Goal: Register for event/course

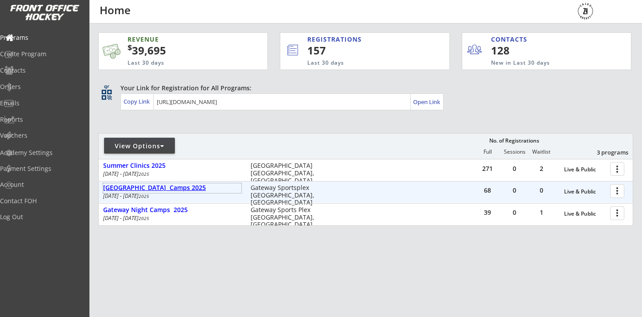
click at [168, 189] on div "[GEOGRAPHIC_DATA] Camps 2025" at bounding box center [172, 188] width 138 height 8
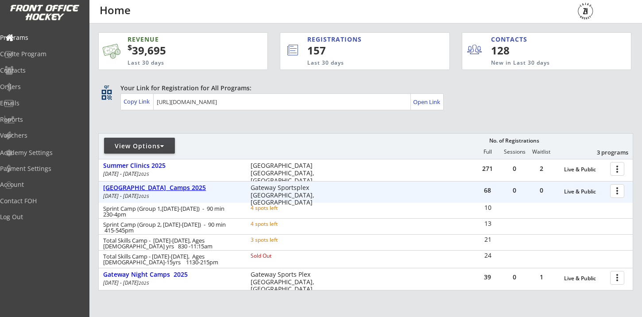
click at [168, 189] on div "[GEOGRAPHIC_DATA] Camps 2025" at bounding box center [172, 188] width 138 height 8
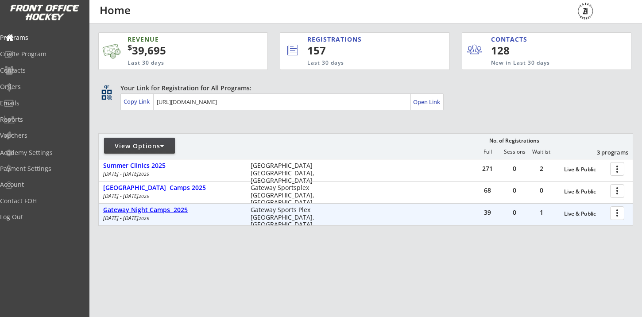
click at [150, 212] on div "Gateway Night Camps 2025" at bounding box center [172, 210] width 138 height 8
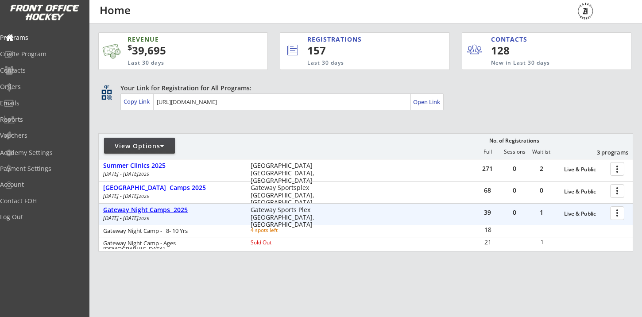
click at [150, 212] on div "Gateway Night Camps 2025" at bounding box center [172, 210] width 138 height 8
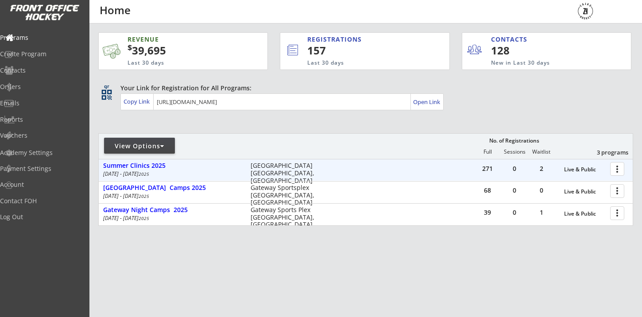
click at [155, 168] on div "Summer Clinics 2025" at bounding box center [172, 166] width 138 height 8
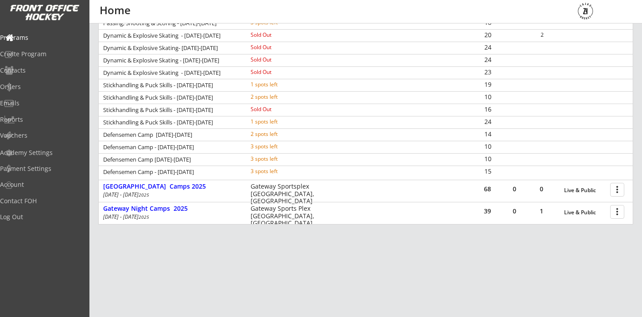
scroll to position [209, 0]
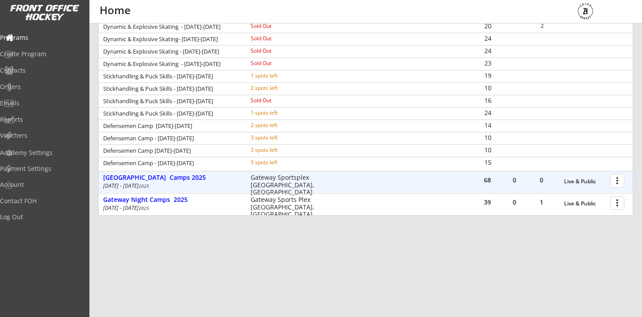
click at [187, 179] on div "[GEOGRAPHIC_DATA] Camps 2025" at bounding box center [172, 178] width 138 height 8
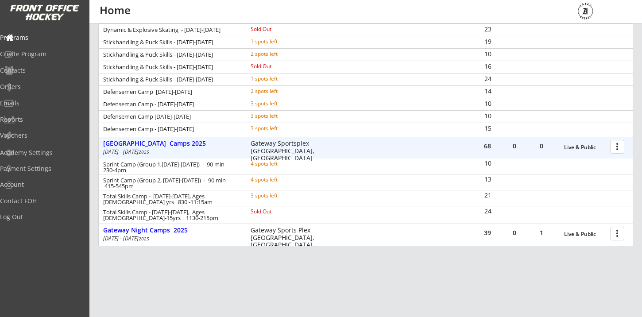
scroll to position [246, 0]
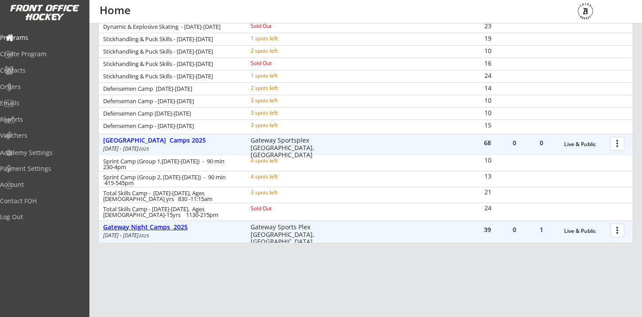
click at [163, 228] on div "Gateway Night Camps 2025" at bounding box center [172, 227] width 138 height 8
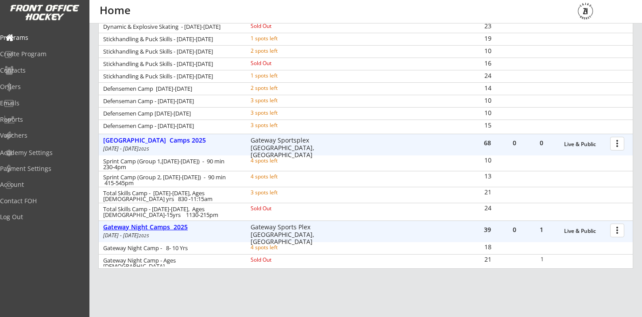
click at [163, 228] on div "Gateway Night Camps 2025" at bounding box center [172, 227] width 138 height 8
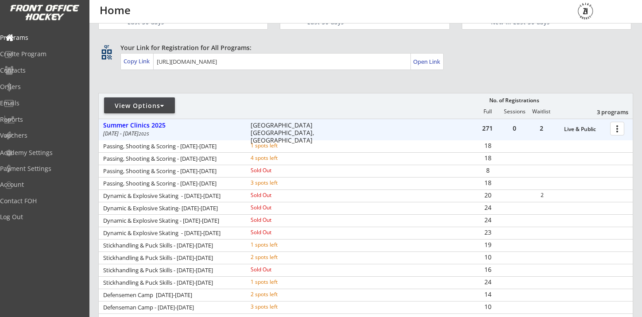
scroll to position [0, 0]
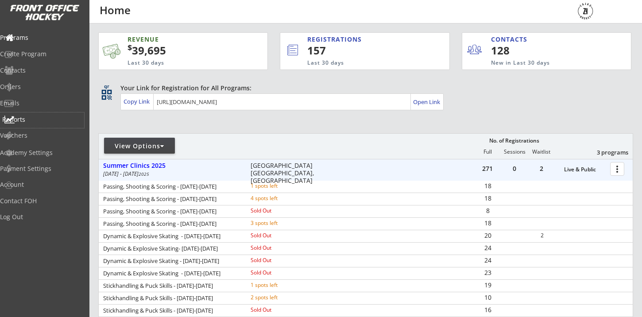
click at [31, 121] on div "Reports" at bounding box center [42, 119] width 80 height 6
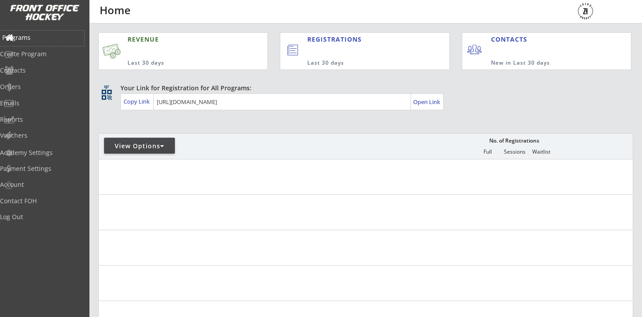
click at [42, 40] on div "Programs" at bounding box center [42, 38] width 80 height 6
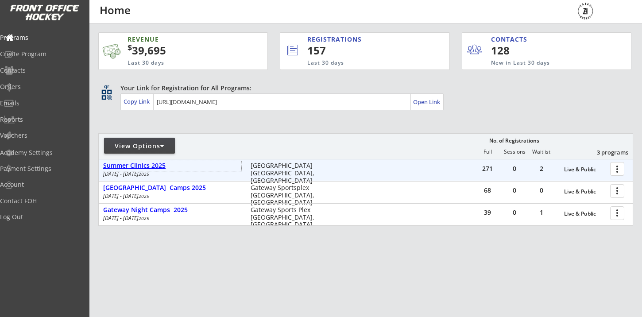
click at [148, 167] on div "Summer Clinics 2025" at bounding box center [172, 166] width 138 height 8
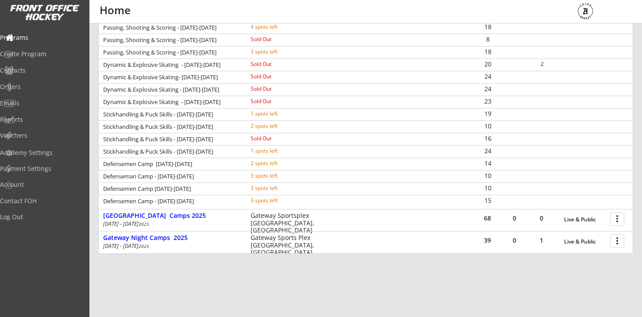
scroll to position [209, 0]
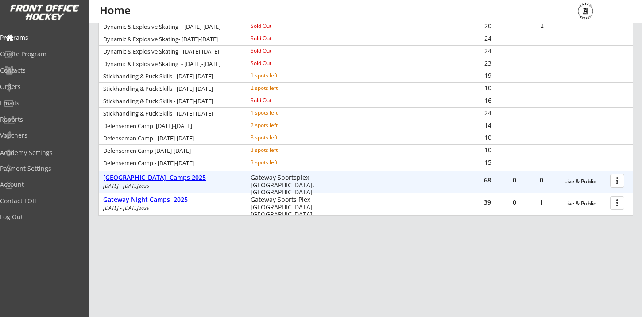
click at [194, 180] on div "[GEOGRAPHIC_DATA] Camps 2025" at bounding box center [172, 178] width 138 height 8
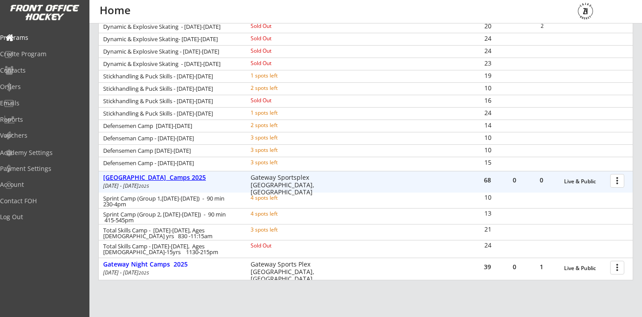
click at [194, 180] on div "[GEOGRAPHIC_DATA] Camps 2025" at bounding box center [172, 178] width 138 height 8
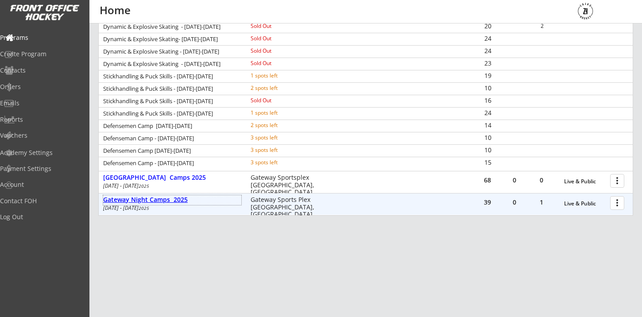
click at [184, 201] on div "Gateway Night Camps 2025" at bounding box center [172, 200] width 138 height 8
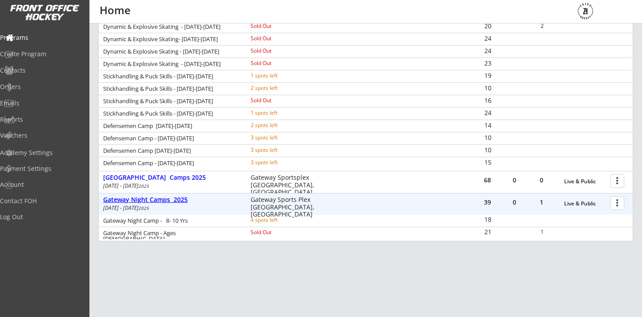
click at [184, 201] on div "Gateway Night Camps 2025" at bounding box center [172, 200] width 138 height 8
